Goal: Task Accomplishment & Management: Use online tool/utility

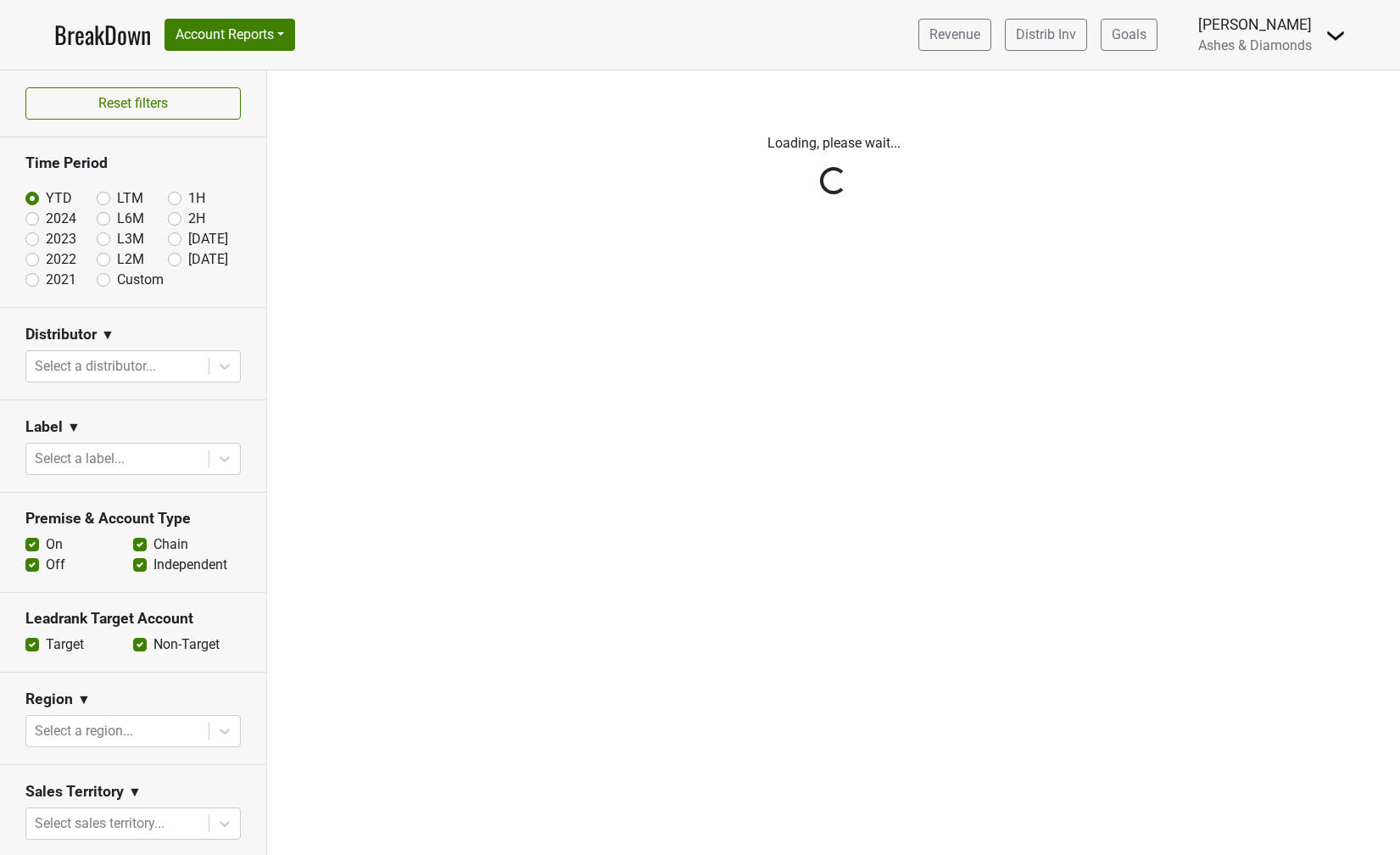
click at [1328, 34] on img at bounding box center [1336, 35] width 21 height 21
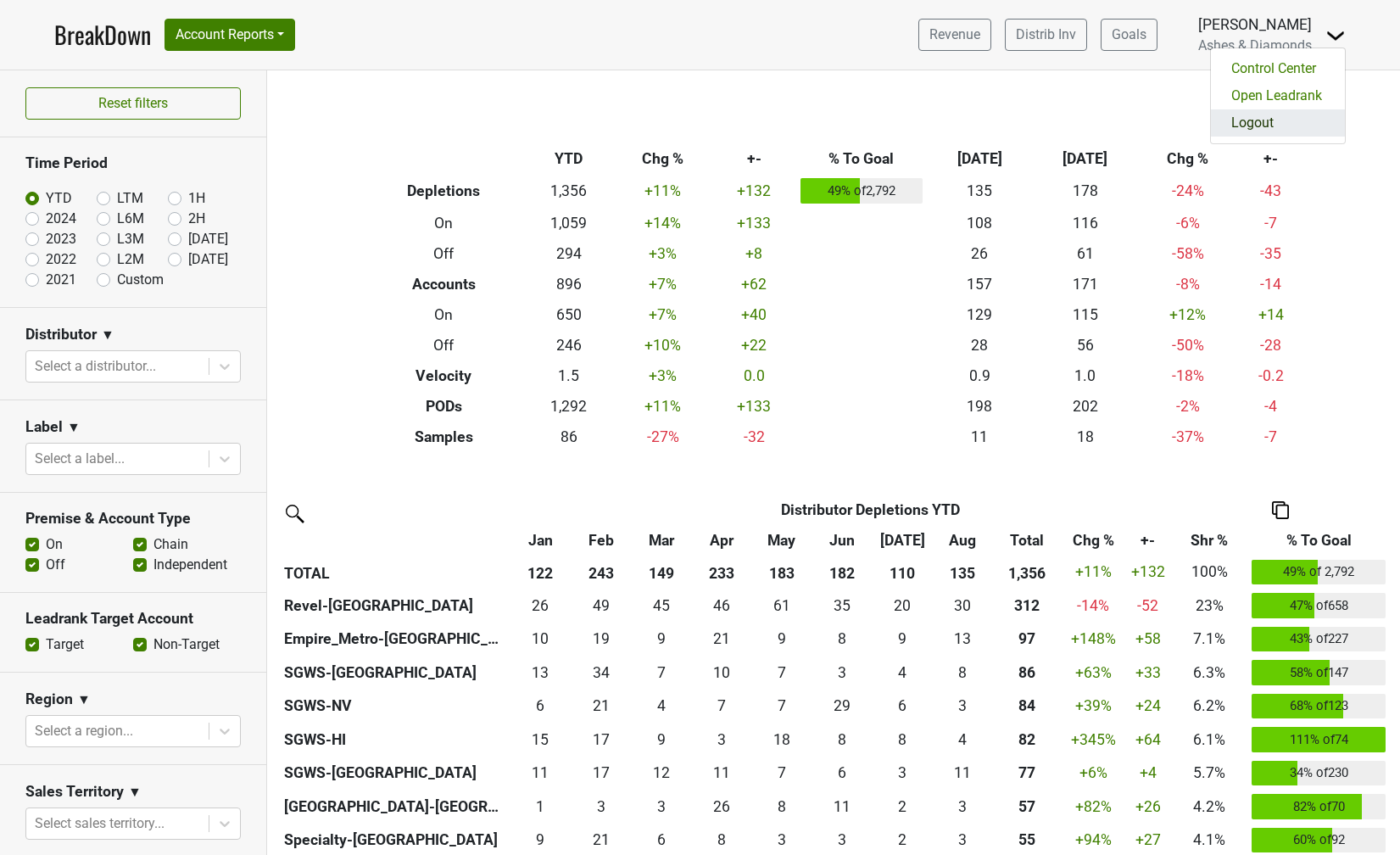
click at [1262, 113] on link "Logout" at bounding box center [1278, 123] width 134 height 27
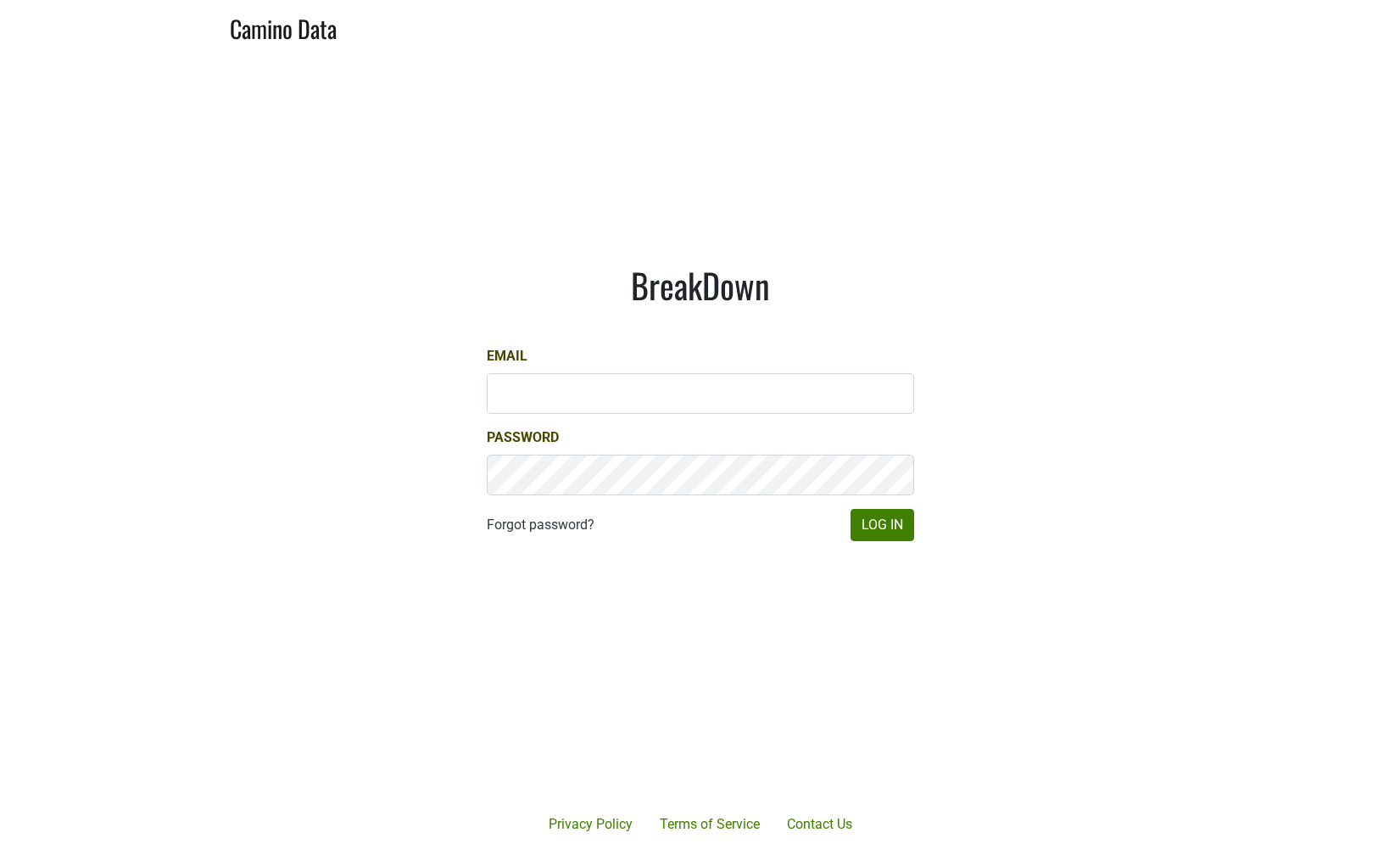
type input "chad@ashesdiamonds.com"
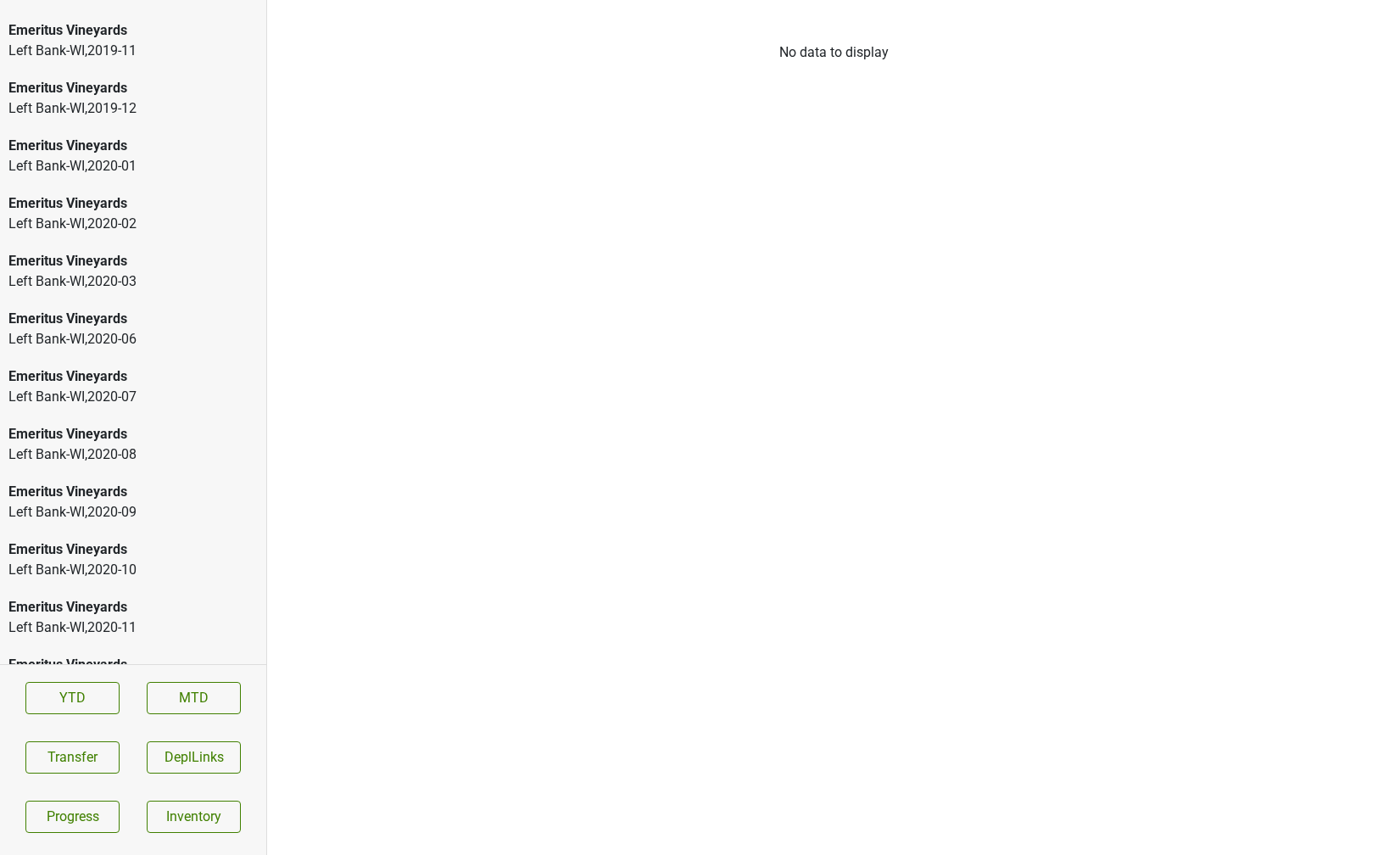
scroll to position [2336, 0]
